Goal: Ask a question: Seek information or help from site administrators or community

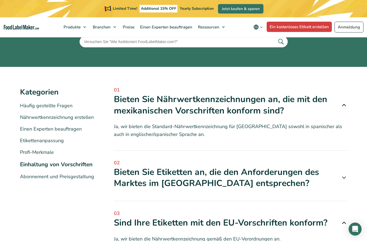
scroll to position [54, 0]
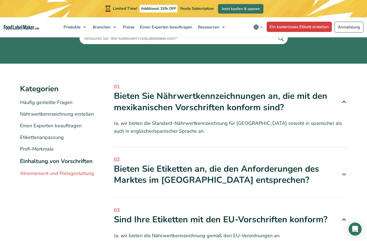
click at [63, 175] on link "Abonnement und Preisgestaltung" at bounding box center [57, 173] width 74 height 6
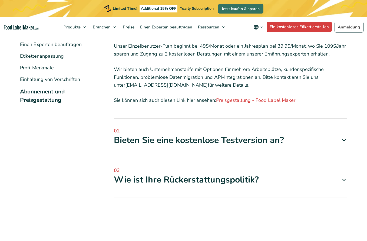
click at [168, 141] on div "Bieten Sie eine kostenlose Testversion an?" at bounding box center [231, 139] width 234 height 11
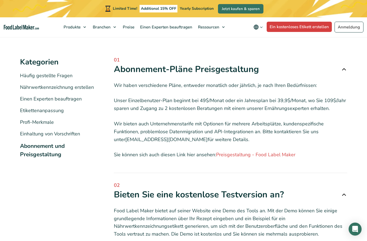
scroll to position [81, 0]
click at [358, 228] on icon "Open Intercom Messenger" at bounding box center [355, 228] width 6 height 7
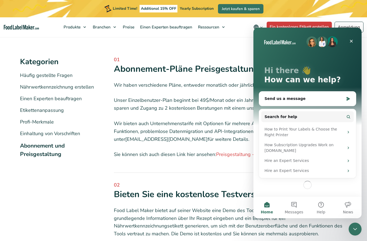
scroll to position [0, 0]
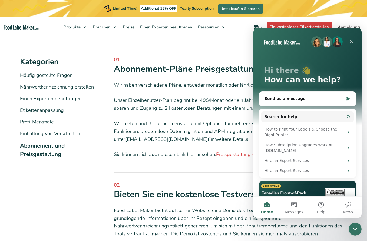
click at [358, 228] on icon "Close Intercom Messenger" at bounding box center [355, 229] width 6 height 6
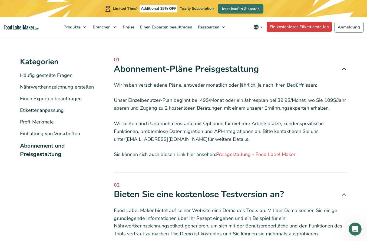
click at [358, 228] on icon "Open Intercom Messenger" at bounding box center [355, 229] width 9 height 9
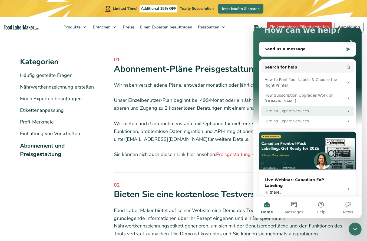
scroll to position [50, 0]
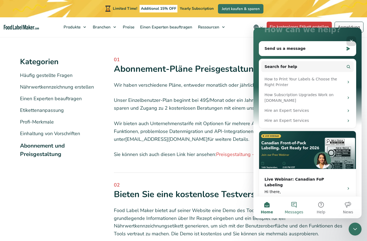
click at [296, 208] on button "Messages" at bounding box center [294, 207] width 27 height 22
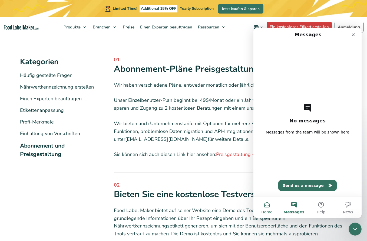
click at [265, 210] on span "Home" at bounding box center [266, 212] width 11 height 4
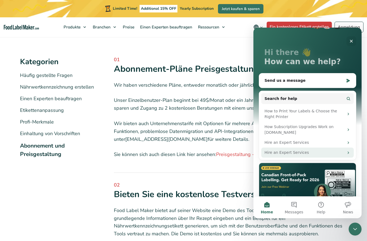
scroll to position [27, 0]
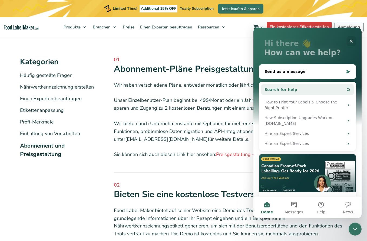
click at [343, 90] on button "Search for help" at bounding box center [307, 89] width 93 height 11
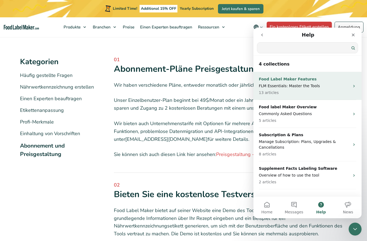
scroll to position [0, 0]
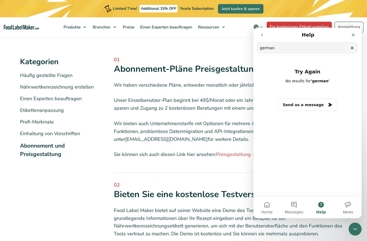
type input "german"
click at [318, 105] on button "Send us a message" at bounding box center [307, 104] width 59 height 11
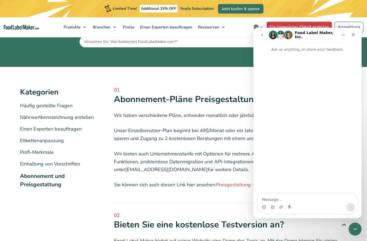
scroll to position [27, 0]
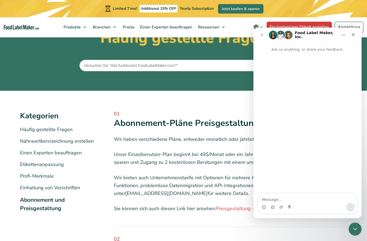
click at [346, 36] on button "Home" at bounding box center [343, 35] width 10 height 10
click at [345, 36] on icon "Home" at bounding box center [343, 35] width 4 height 4
click at [189, 150] on div "Wir haben verschiedene Pläne, entweder monatlich oder jährlich, je nach Ihren B…" at bounding box center [231, 171] width 234 height 84
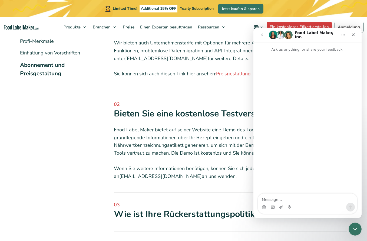
scroll to position [162, 0]
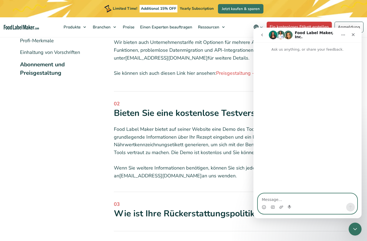
click at [291, 196] on textarea "Message…" at bounding box center [307, 197] width 99 height 9
click at [212, 94] on div "01 Abonnement-Pläne Preisgestaltung Wir haben verschiedene Pläne, entweder mona…" at bounding box center [231, 102] width 234 height 295
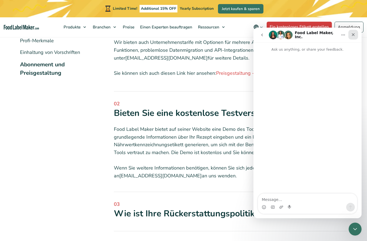
click at [356, 34] on div "Close" at bounding box center [353, 35] width 10 height 10
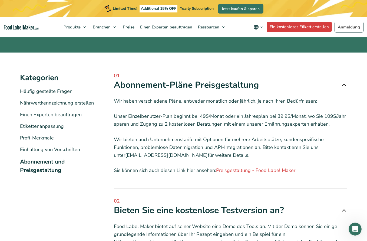
scroll to position [0, 0]
